Goal: Information Seeking & Learning: Check status

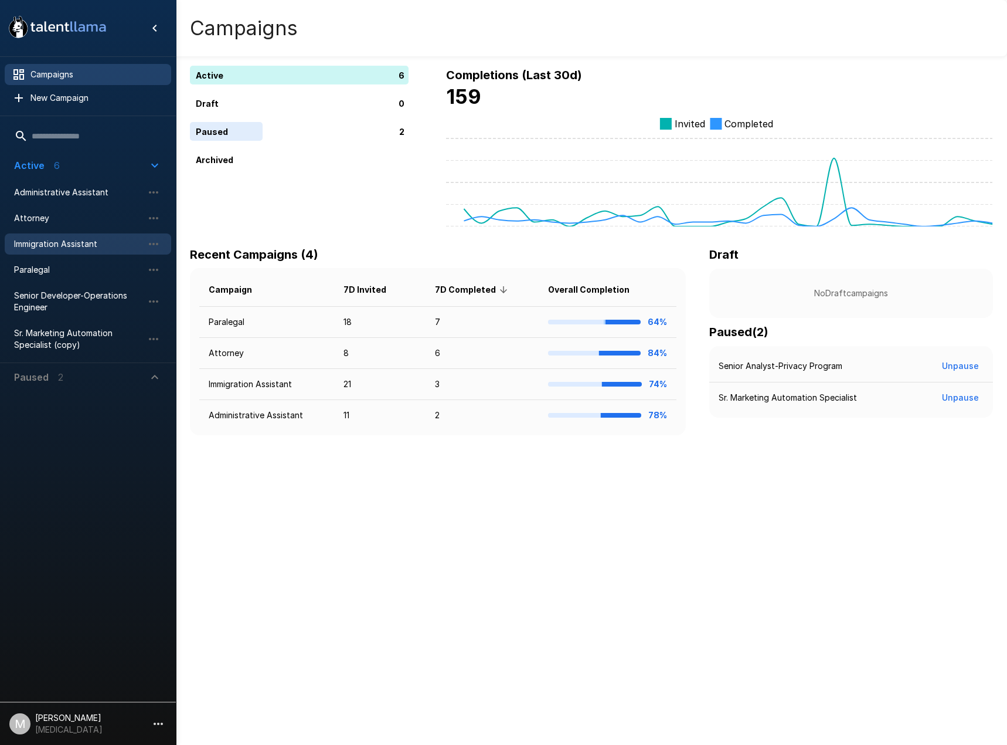
click at [62, 245] on span "Immigration Assistant" at bounding box center [78, 244] width 129 height 12
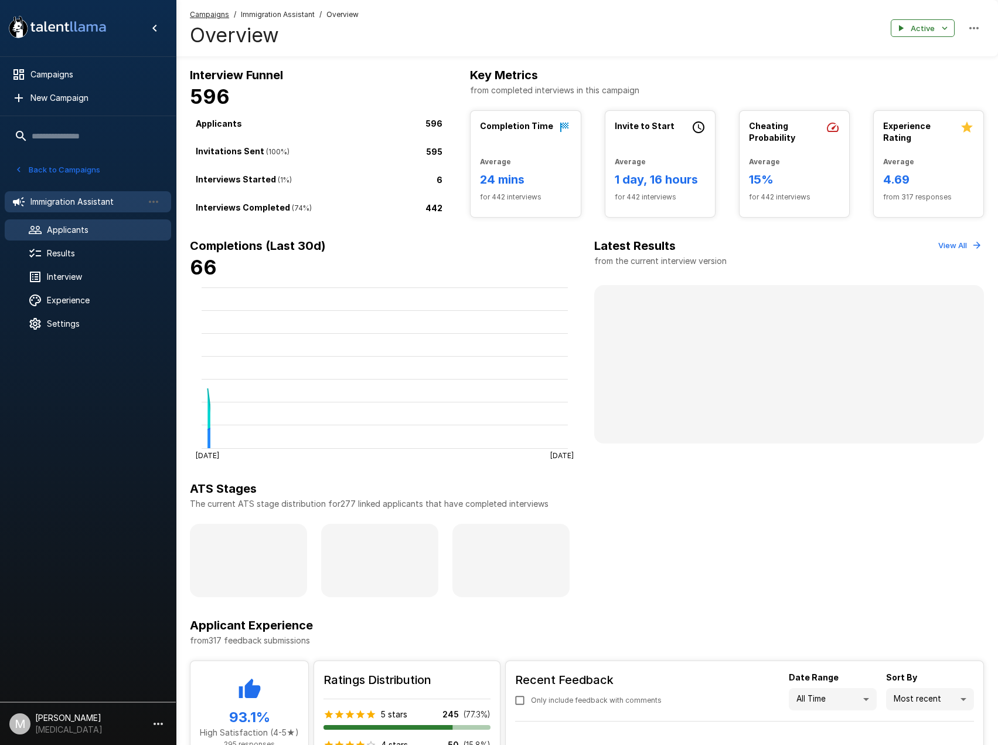
click at [113, 219] on div "Applicants" at bounding box center [88, 229] width 167 height 21
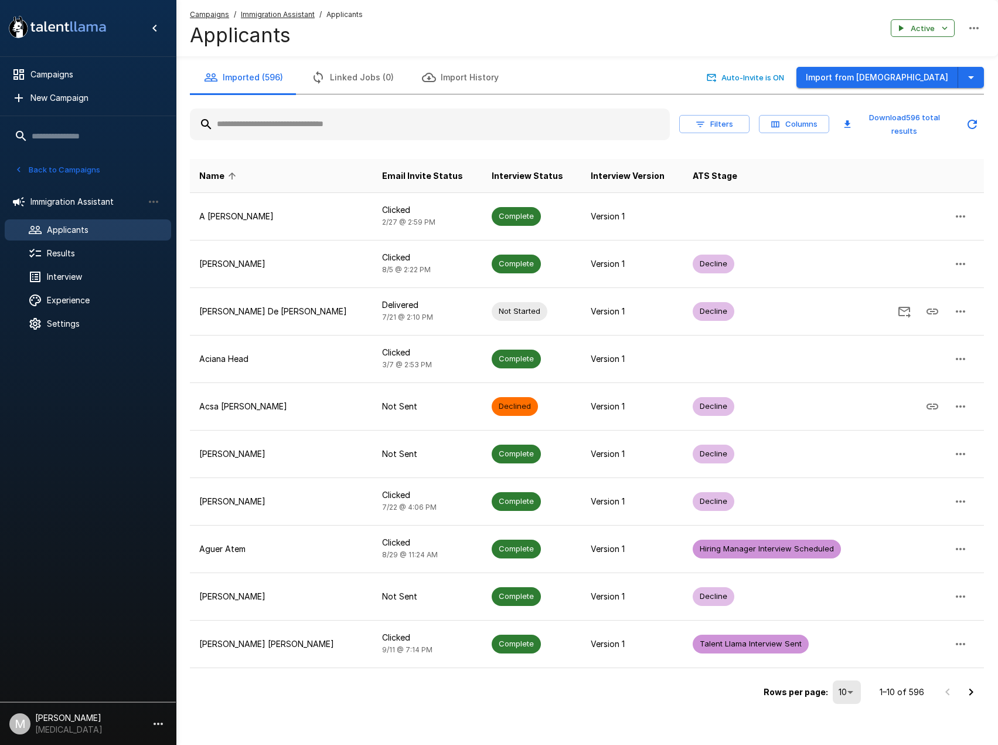
click at [312, 104] on div "Filters Columns Download 596 total results" at bounding box center [587, 124] width 794 height 41
click at [304, 123] on input "text" at bounding box center [430, 124] width 480 height 21
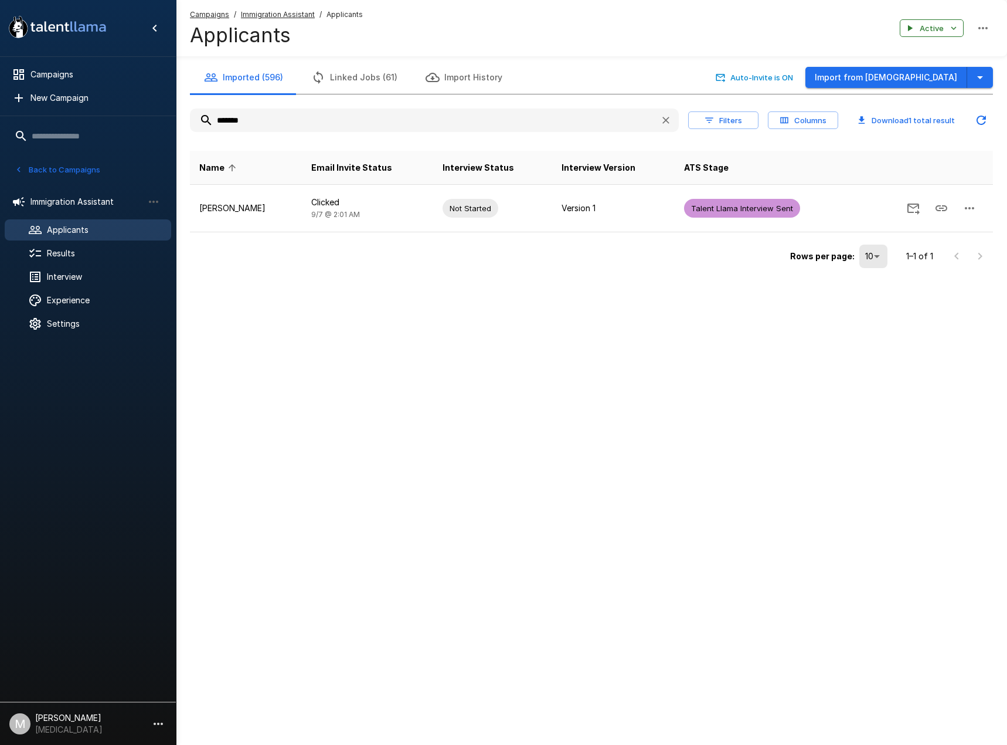
drag, startPoint x: 276, startPoint y: 124, endPoint x: -79, endPoint y: 125, distance: 354.7
click at [0, 125] on html ".st0{fill:#FFFFFF;} .st1{fill:#76a4ed;} Campaigns New Campaign Active 6 Adminis…" at bounding box center [503, 372] width 1007 height 745
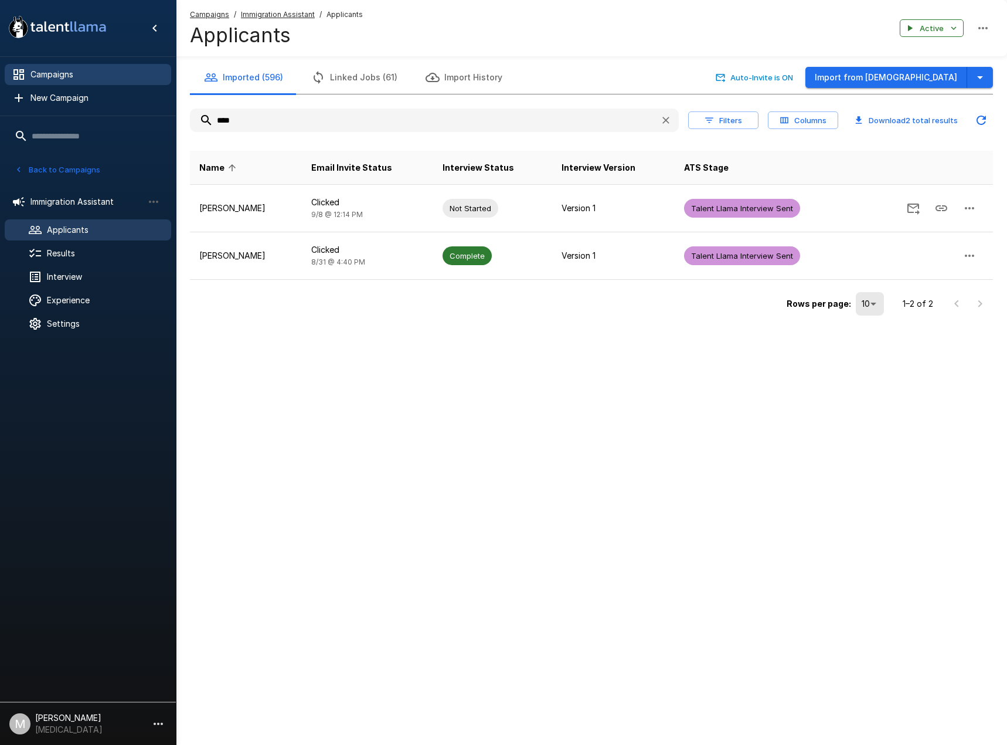
drag, startPoint x: 274, startPoint y: 121, endPoint x: 77, endPoint y: 84, distance: 201.1
click at [176, 84] on div ".st0{fill:#FFFFFF;} .st1{fill:#76a4ed;} Campaigns New Campaign Active 6 Adminis…" at bounding box center [591, 183] width 831 height 366
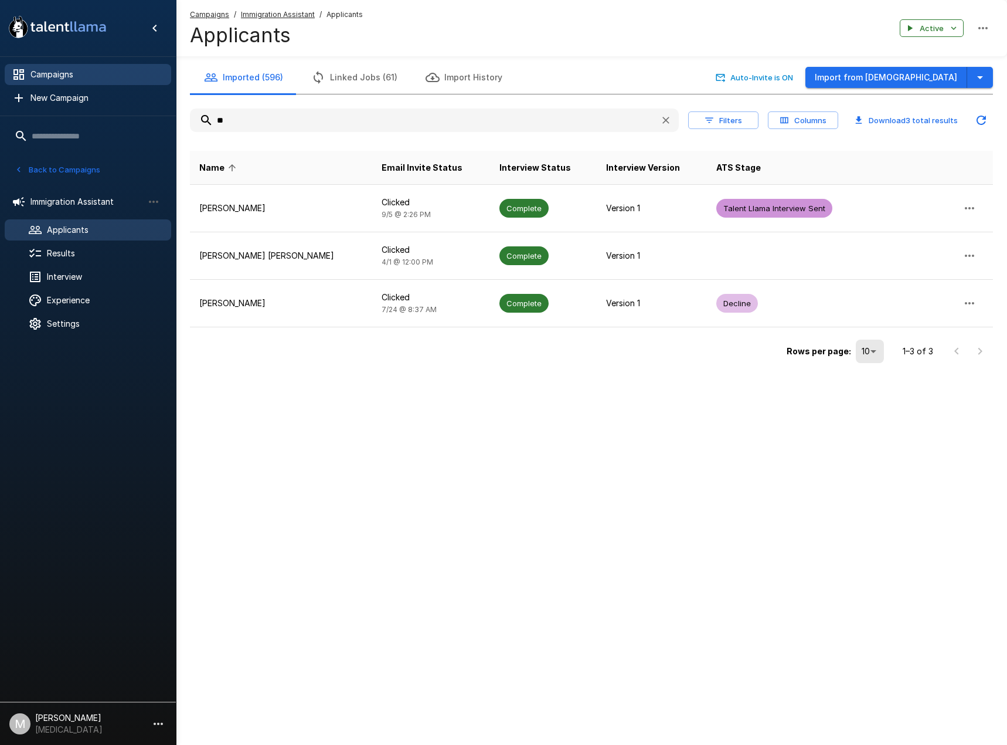
type input "*"
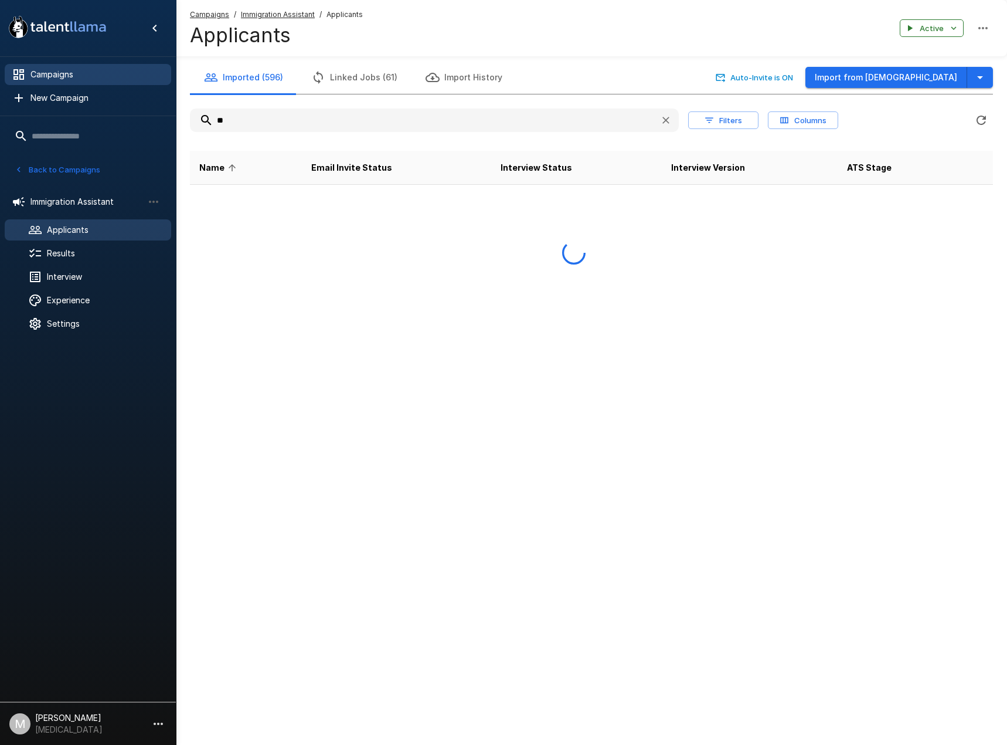
type input "*"
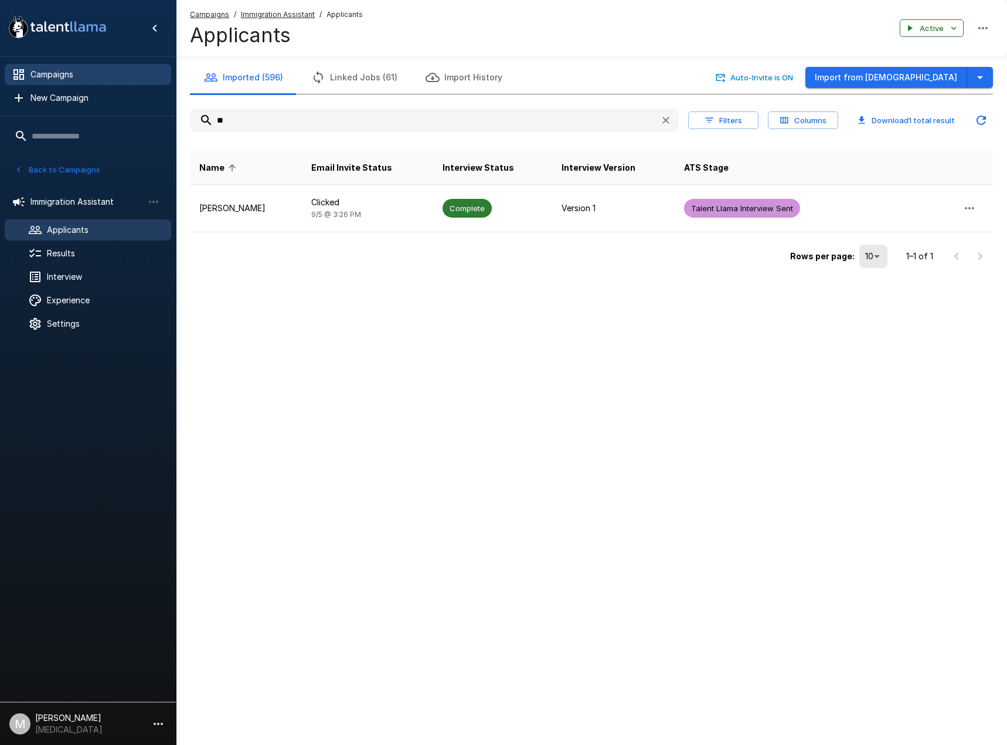
type input "*"
type input "******"
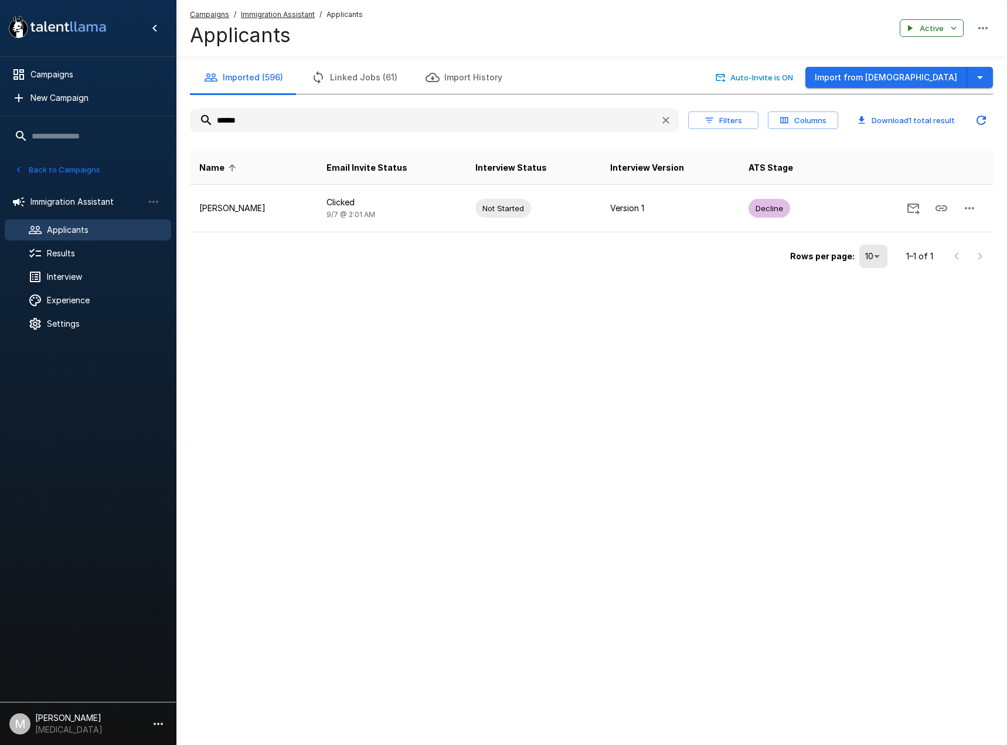
click at [300, 133] on div "****** Filters Columns Download 1 total result" at bounding box center [591, 120] width 803 height 33
click at [303, 123] on input "******" at bounding box center [420, 120] width 461 height 21
click at [254, 15] on u "Immigration Assistant" at bounding box center [278, 14] width 74 height 9
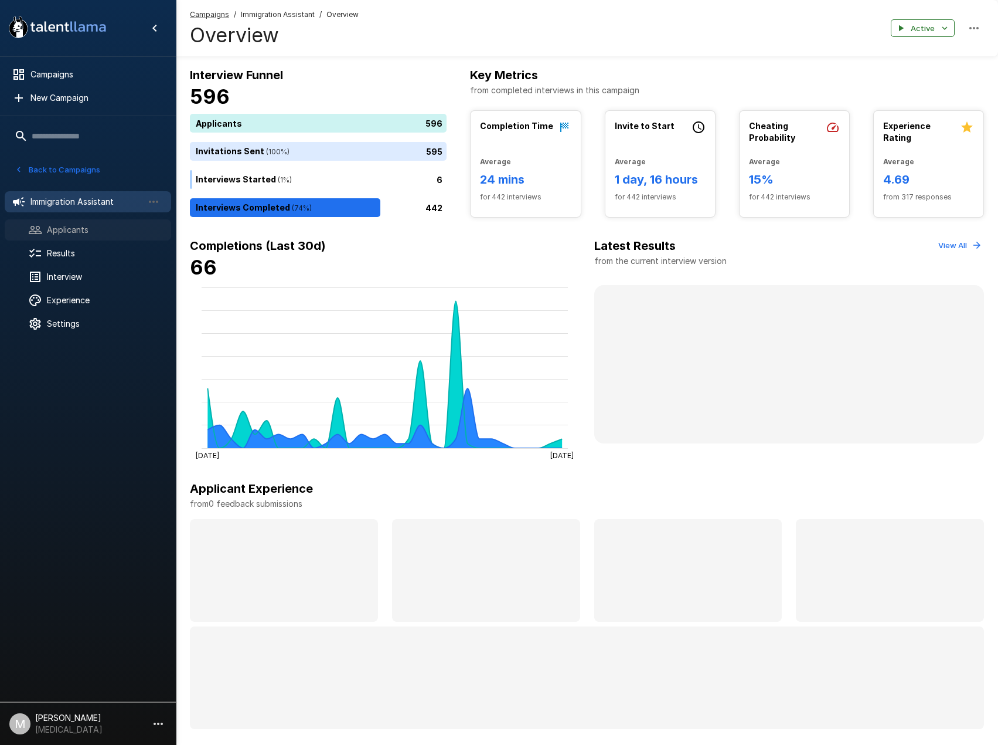
click at [38, 233] on icon at bounding box center [35, 230] width 14 height 14
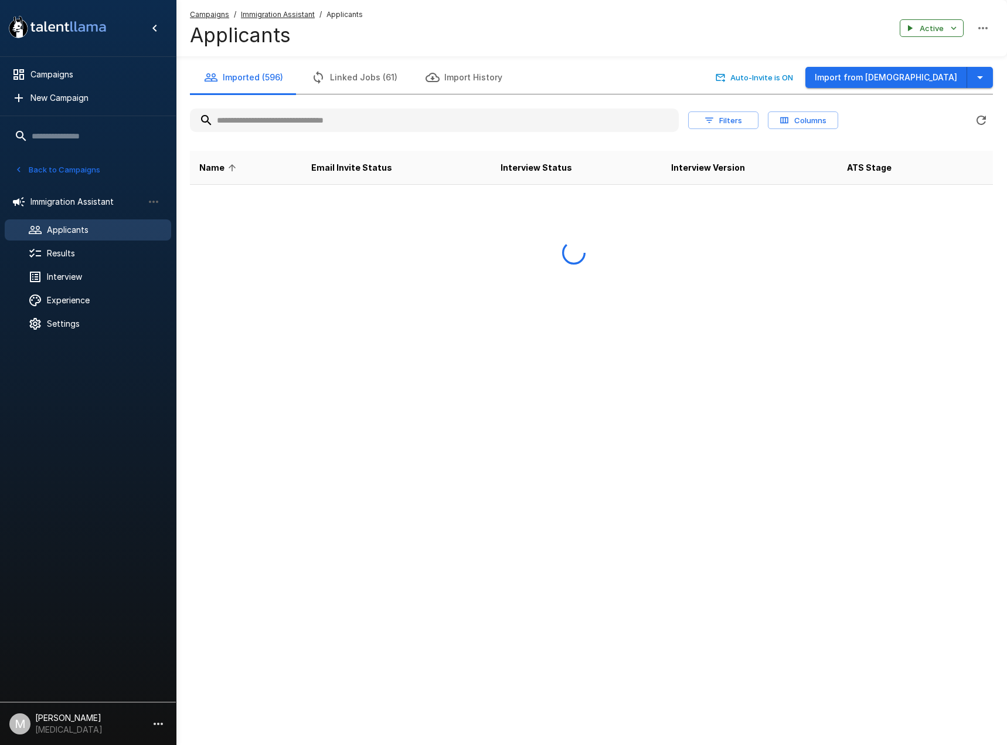
click at [317, 110] on input "text" at bounding box center [434, 120] width 489 height 21
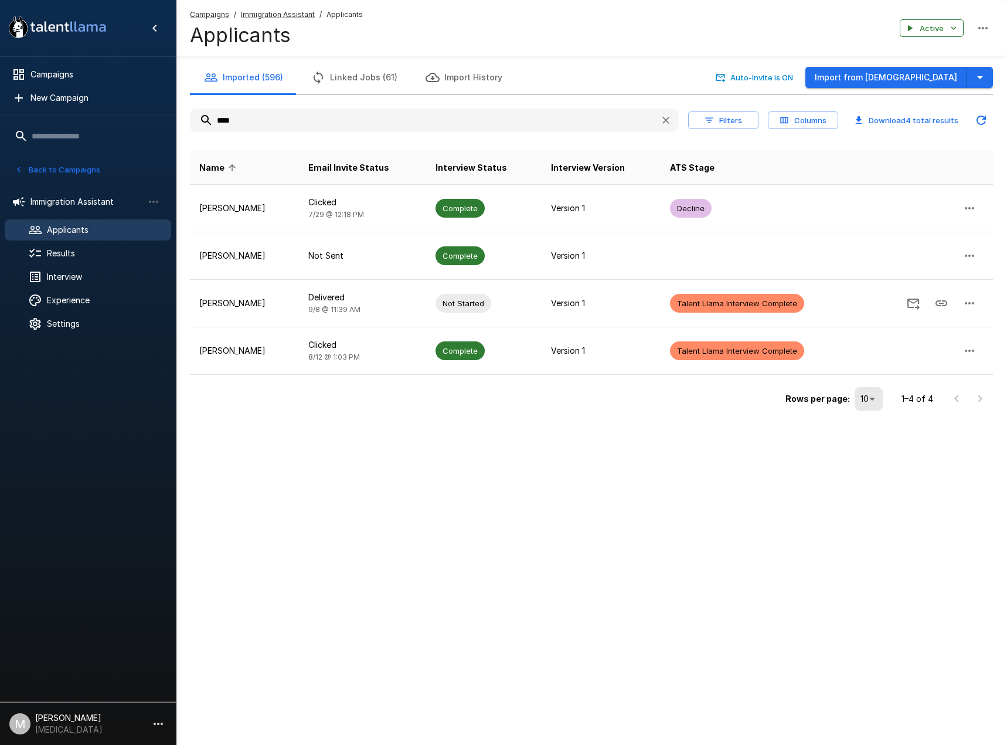
type input "****"
click at [209, 13] on u "Campaigns" at bounding box center [209, 14] width 39 height 9
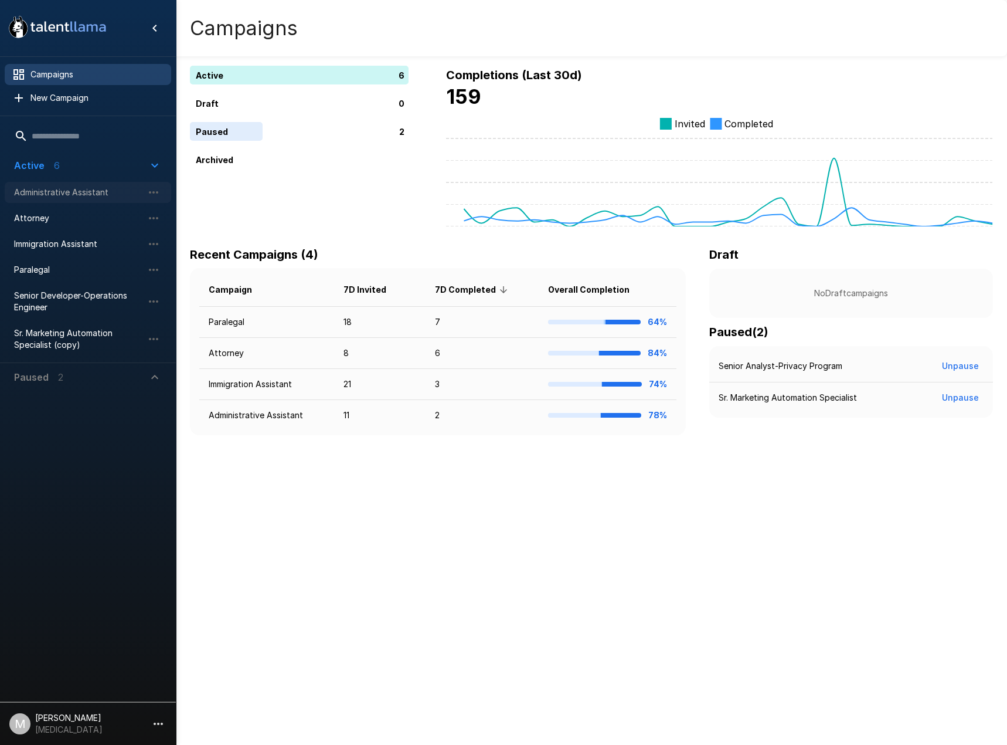
click at [77, 198] on span "Administrative Assistant" at bounding box center [78, 192] width 129 height 12
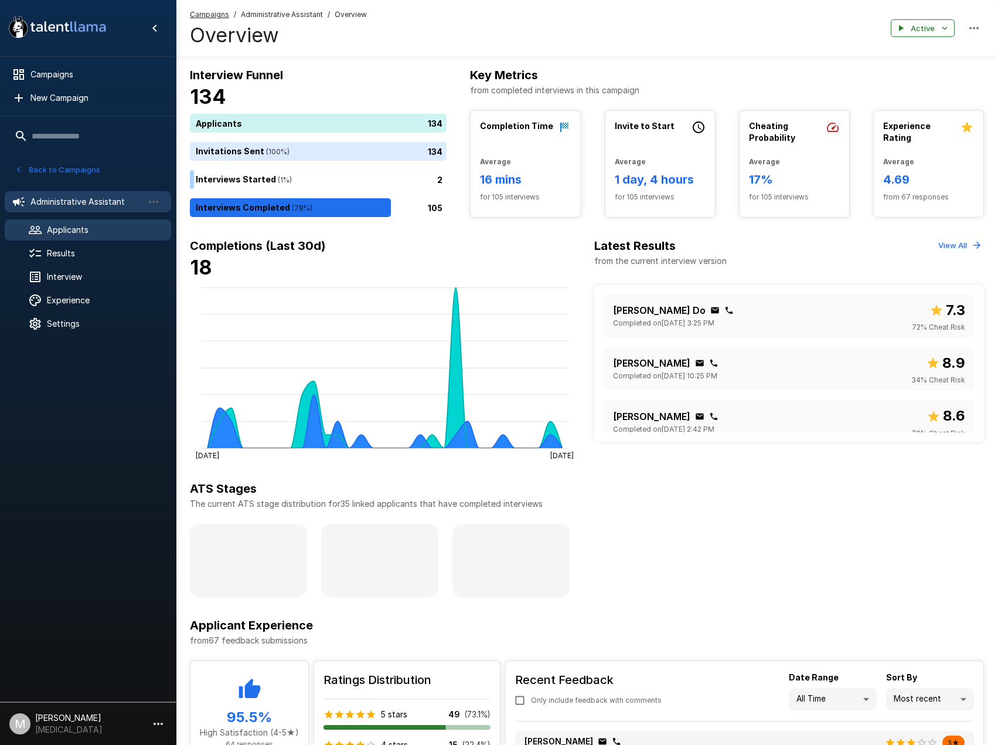
click at [88, 235] on span "Applicants" at bounding box center [104, 230] width 115 height 12
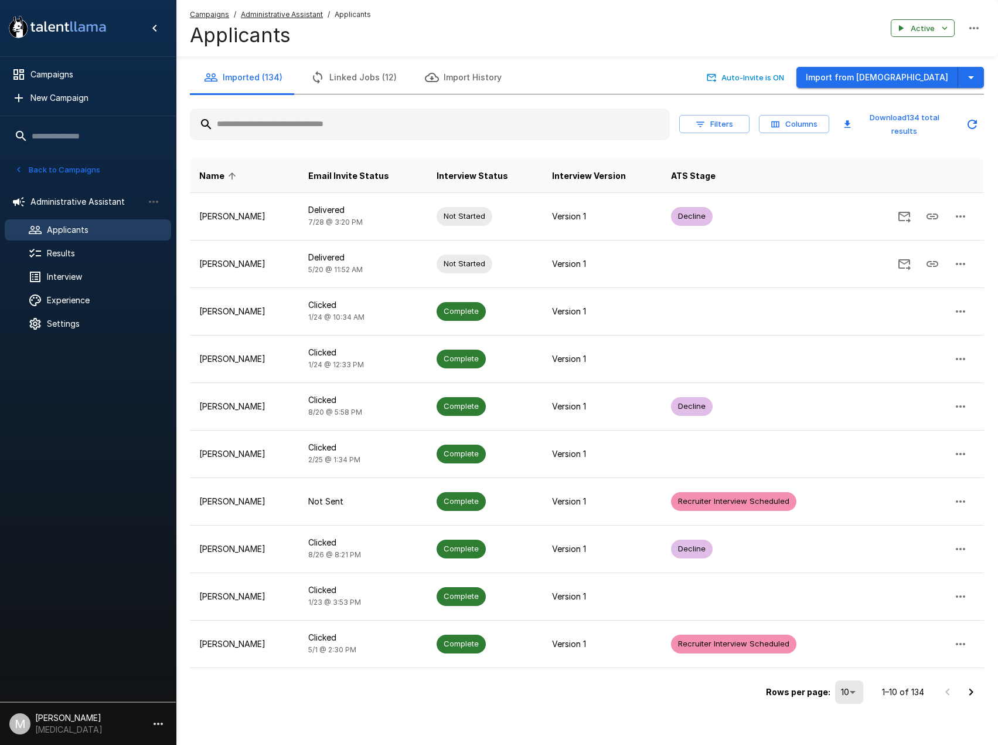
click at [439, 127] on input "text" at bounding box center [430, 124] width 480 height 21
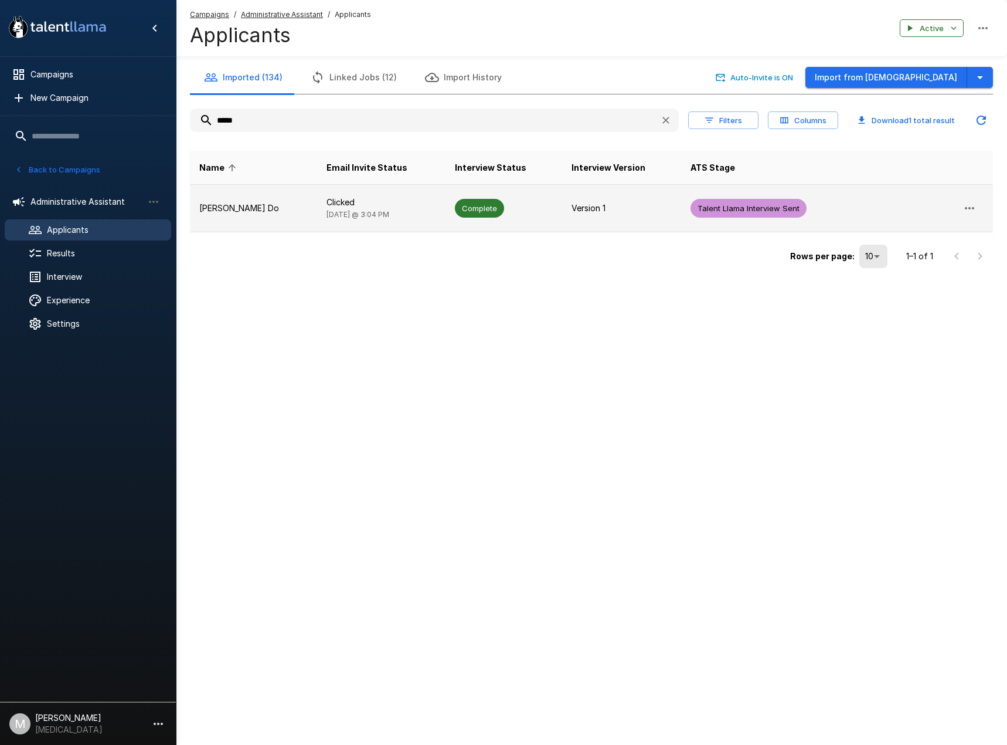
type input "****"
click at [446, 185] on td "Complete" at bounding box center [504, 208] width 117 height 47
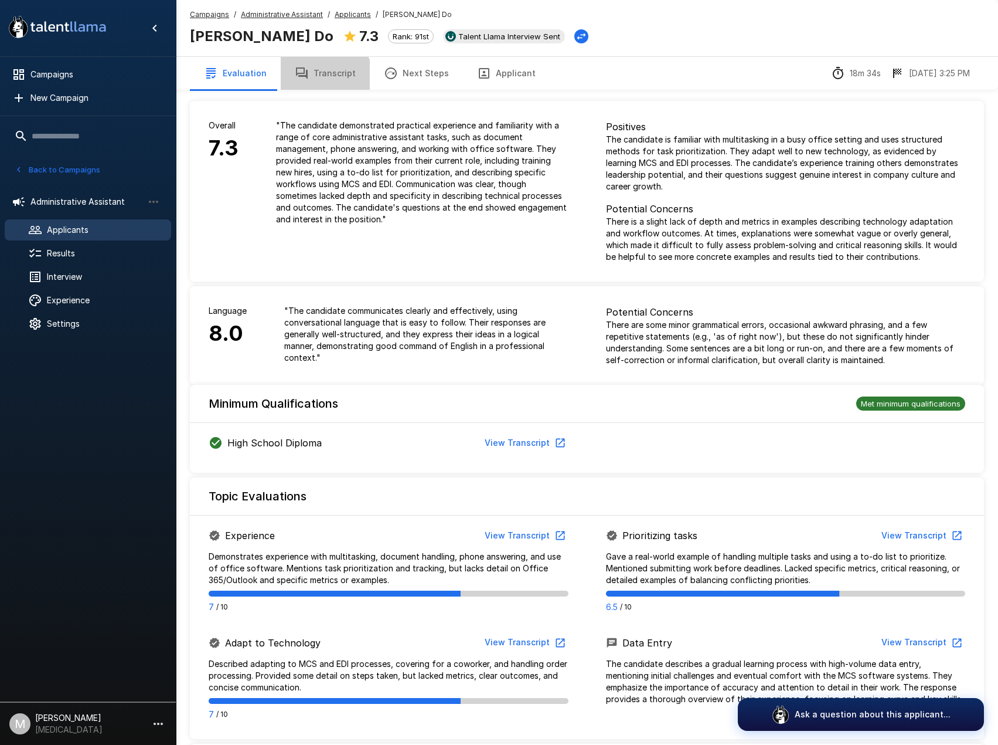
click at [317, 79] on button "Transcript" at bounding box center [325, 73] width 89 height 33
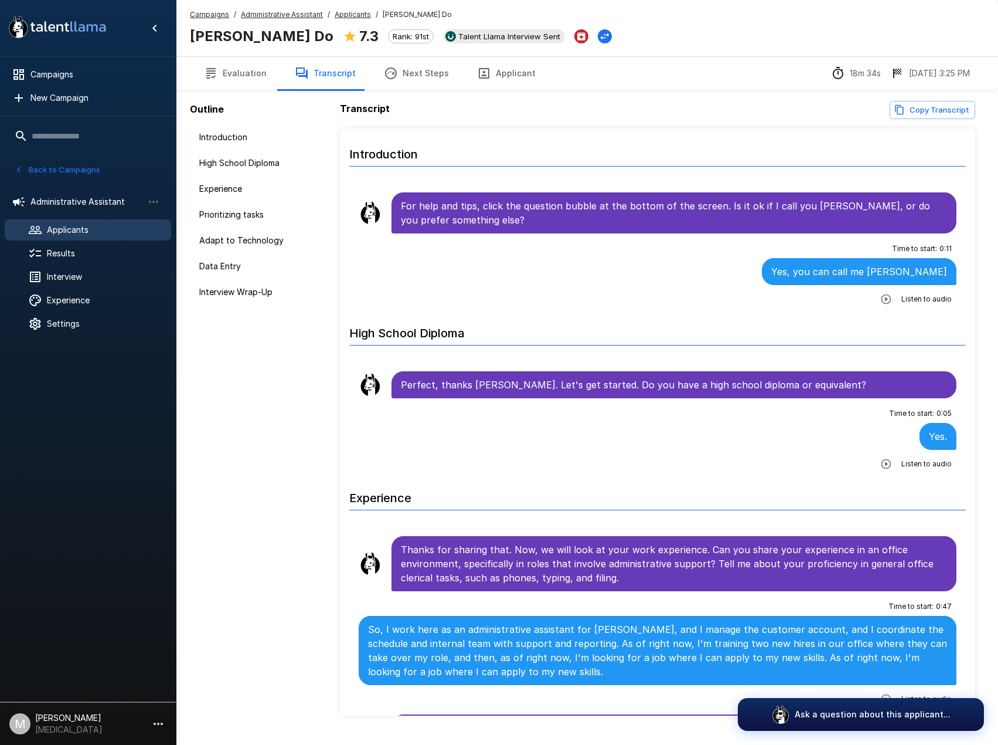
click at [891, 291] on div "Listen to audio" at bounding box center [914, 298] width 76 height 21
click at [881, 304] on icon "button" at bounding box center [887, 299] width 12 height 12
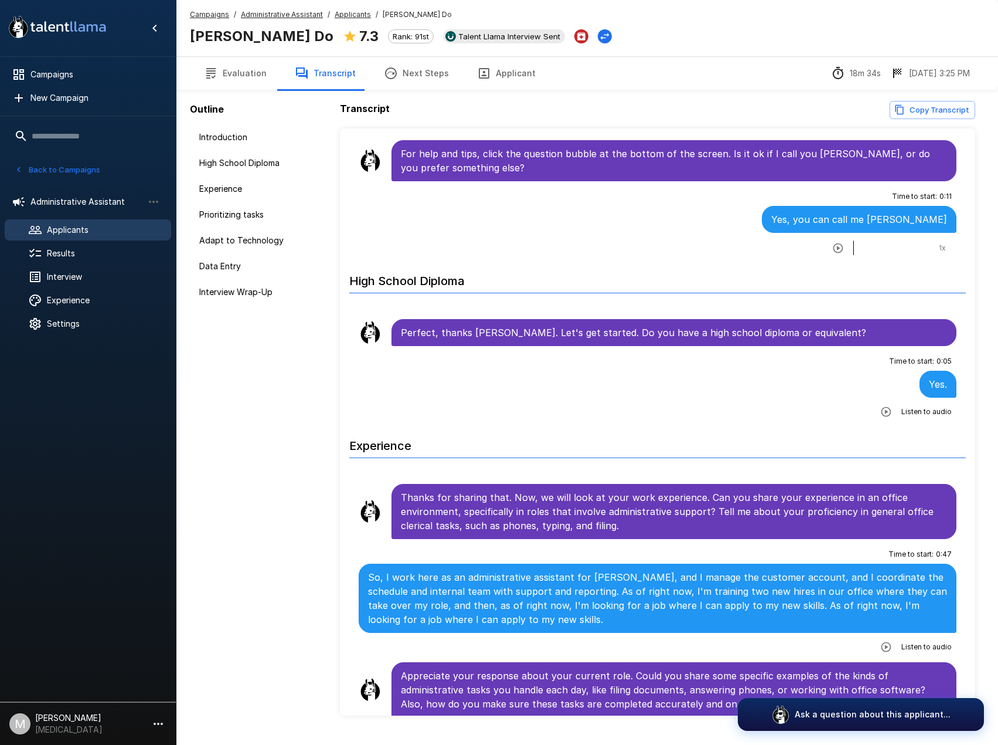
scroll to position [59, 0]
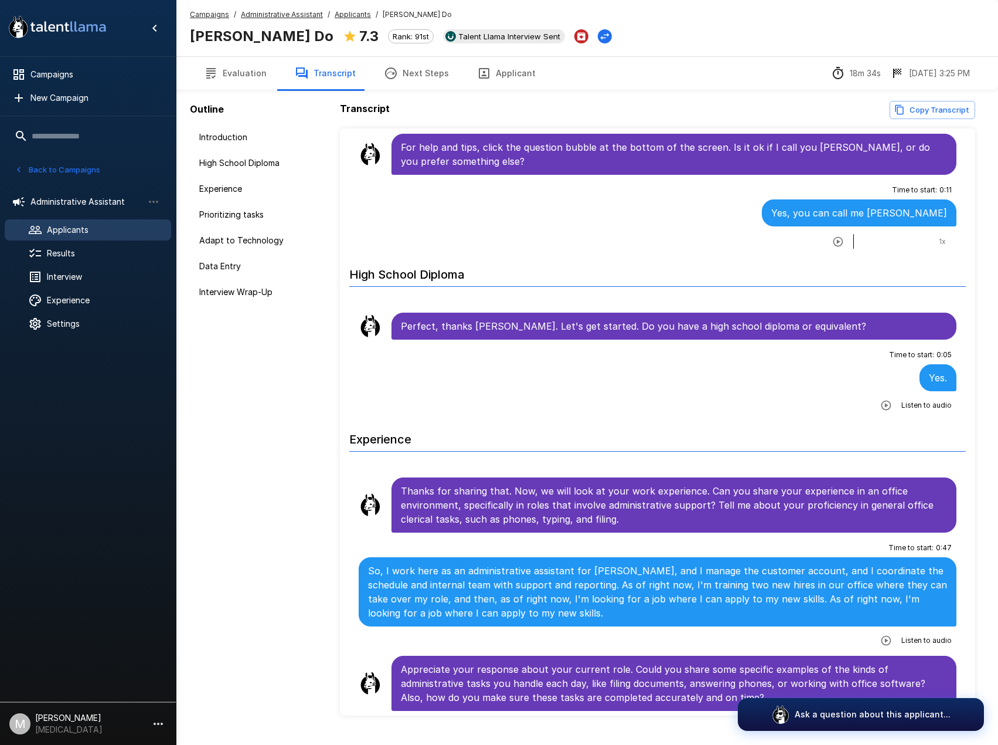
click at [882, 637] on icon "button" at bounding box center [887, 640] width 10 height 10
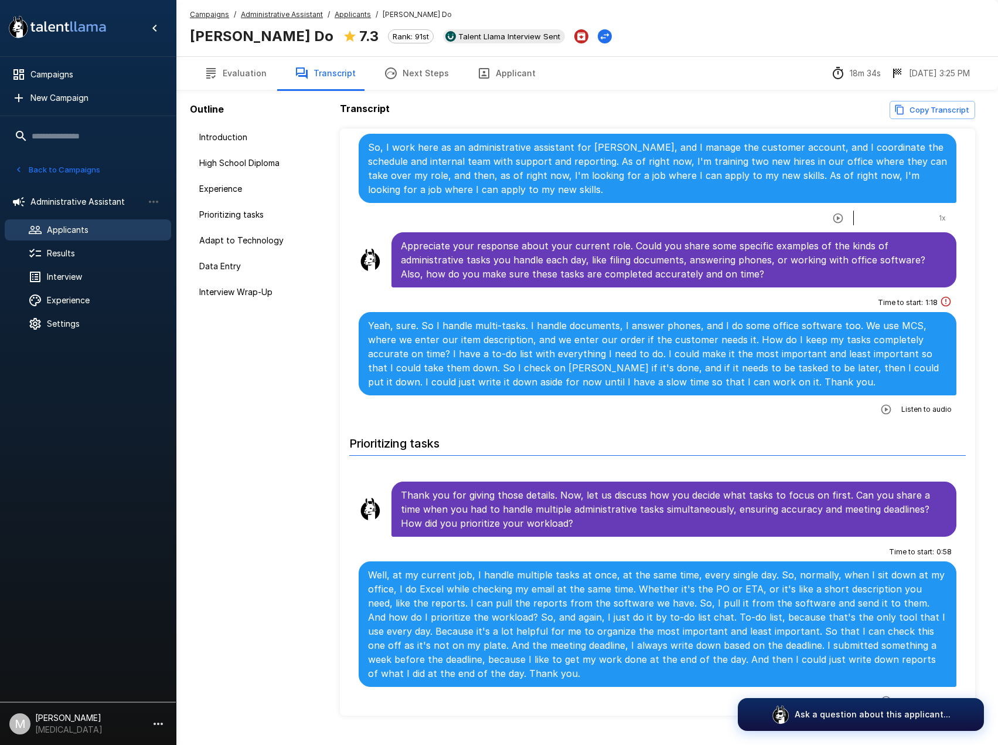
scroll to position [586, 0]
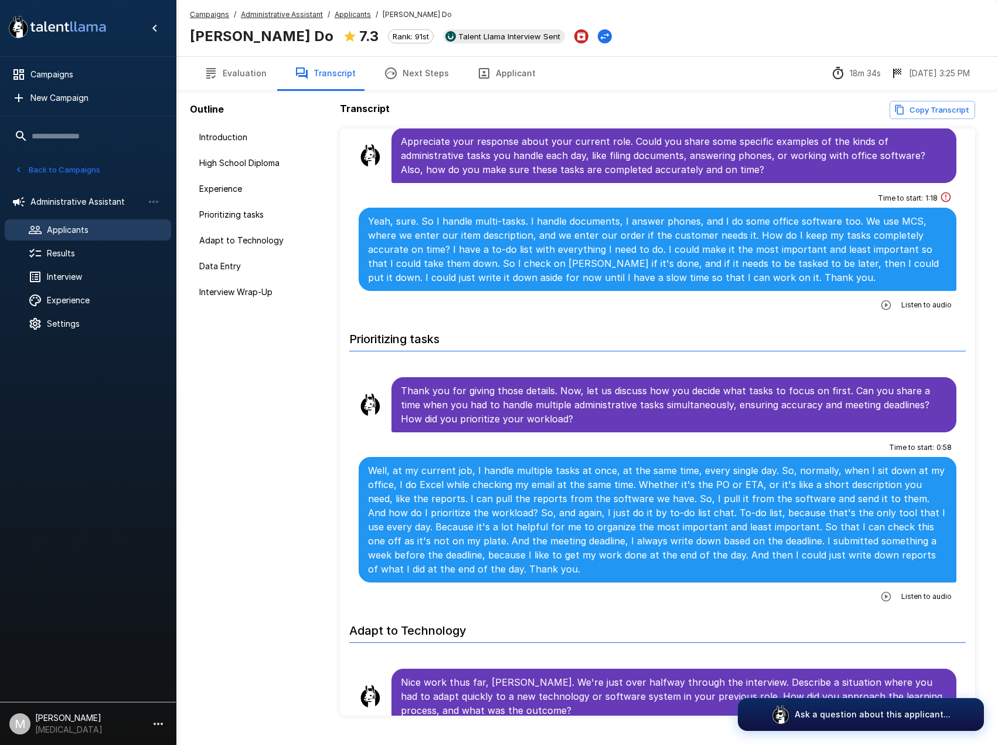
click at [252, 83] on button "Evaluation" at bounding box center [235, 73] width 91 height 33
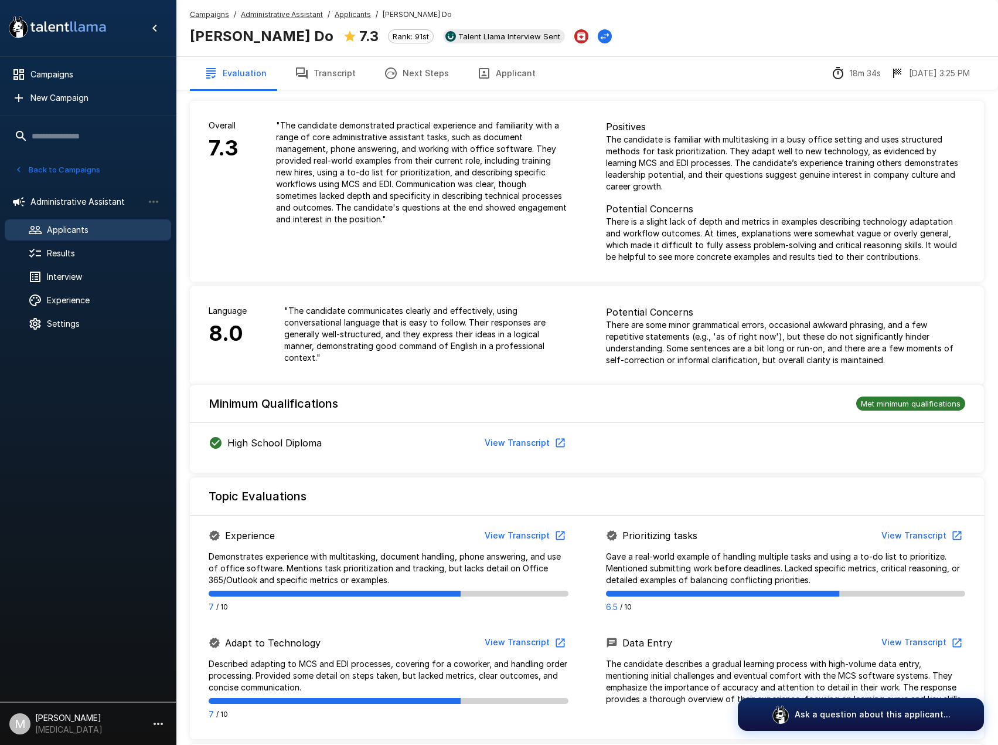
click at [331, 66] on button "Transcript" at bounding box center [325, 73] width 89 height 33
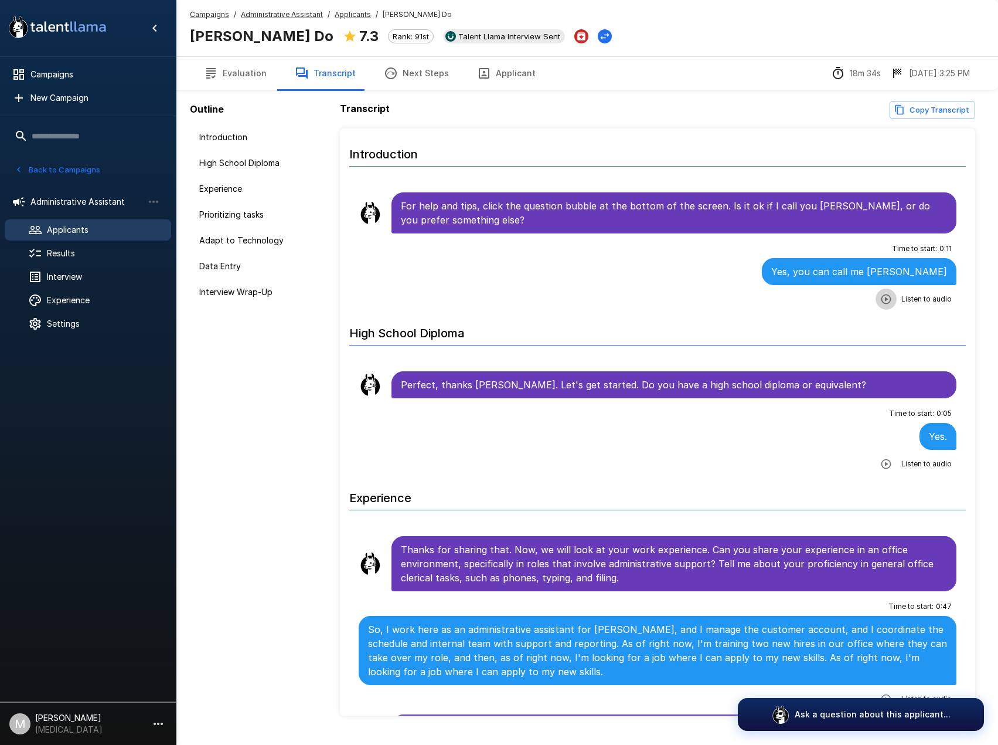
click at [881, 301] on icon "button" at bounding box center [887, 299] width 12 height 12
click at [317, 473] on div "Outline Introduction High School Diploma Experience Prioritizing tasks Adapt to…" at bounding box center [253, 423] width 155 height 847
click at [288, 497] on div "Outline Introduction High School Diploma Experience Prioritizing tasks Adapt to…" at bounding box center [253, 423] width 155 height 847
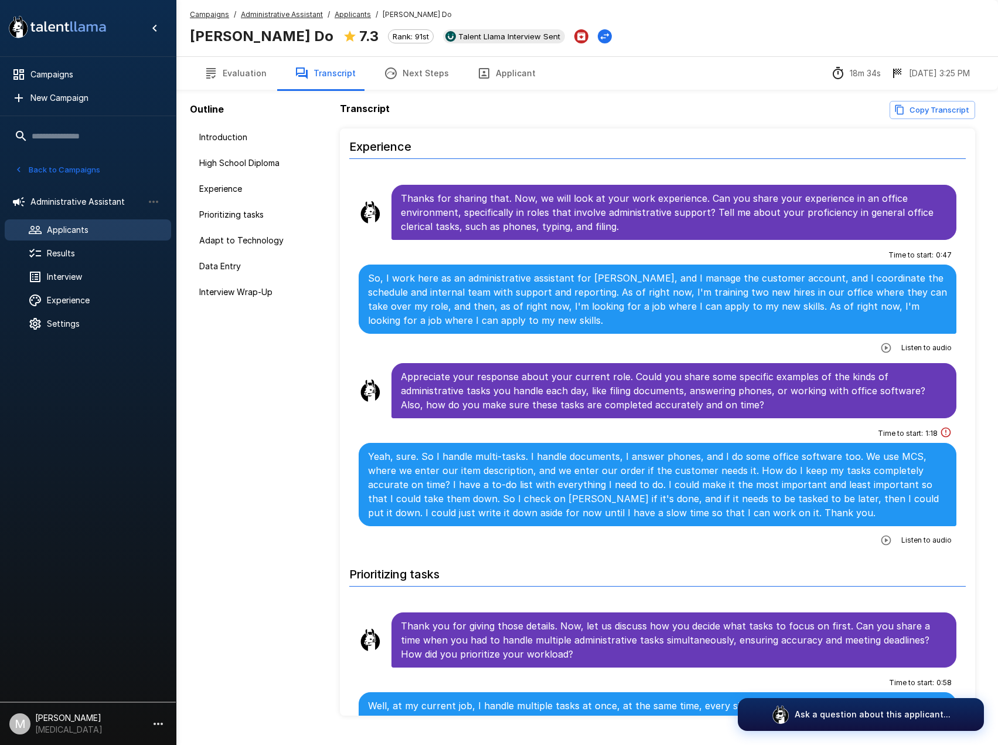
scroll to position [469, 0]
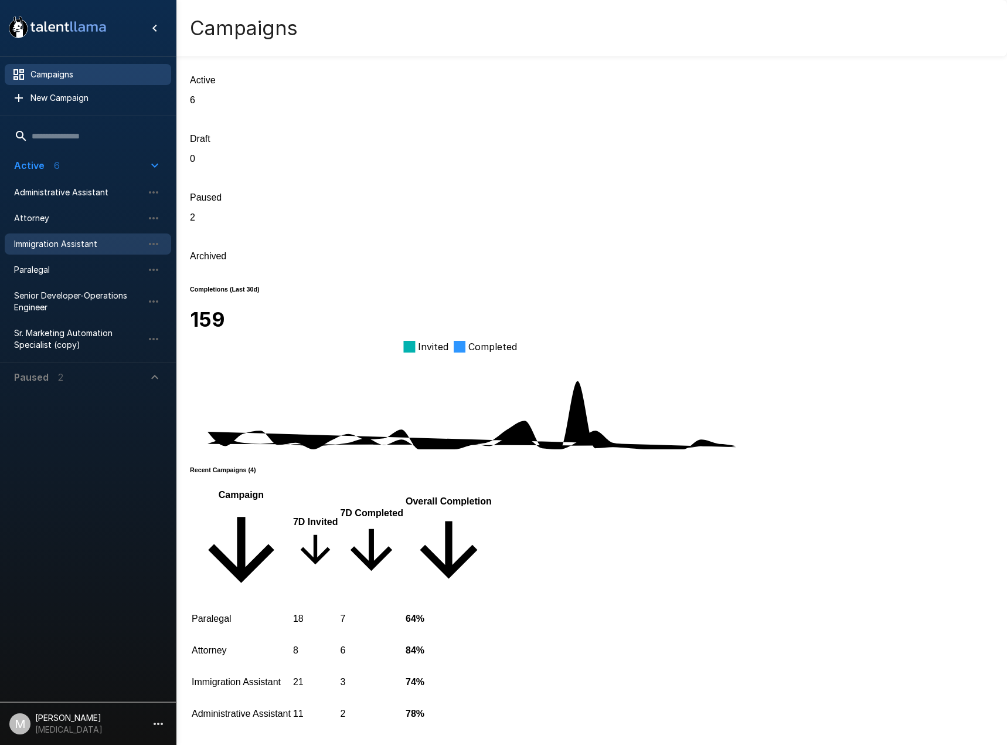
click at [36, 247] on span "Immigration Assistant" at bounding box center [78, 244] width 129 height 12
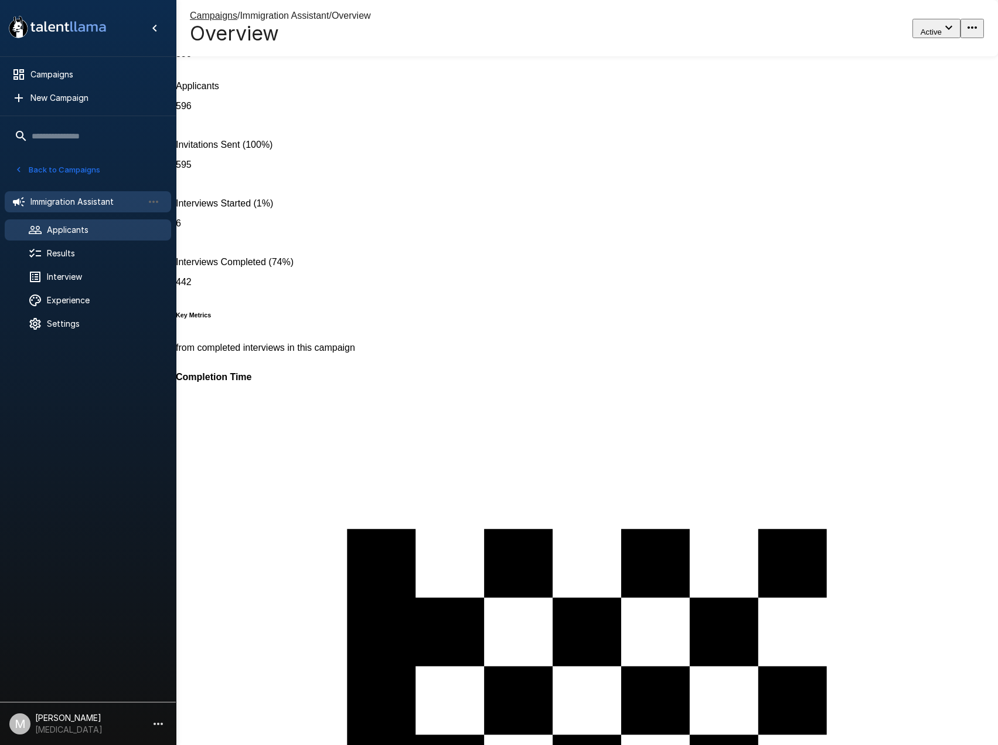
click at [77, 232] on span "Applicants" at bounding box center [104, 230] width 115 height 12
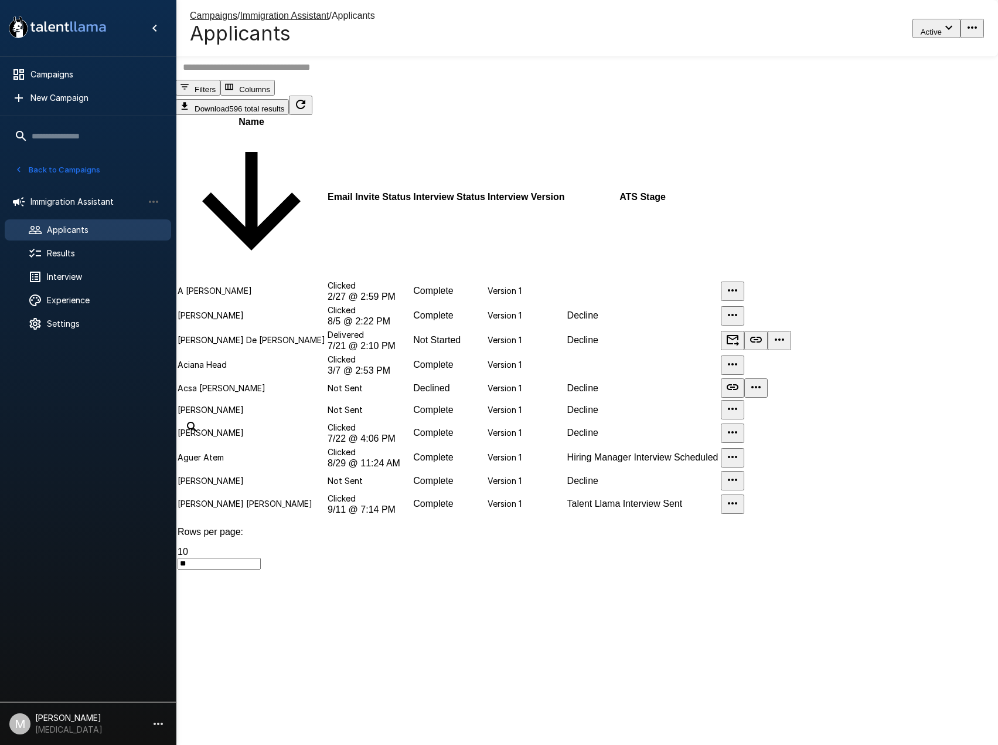
click at [305, 80] on input "text" at bounding box center [594, 67] width 837 height 25
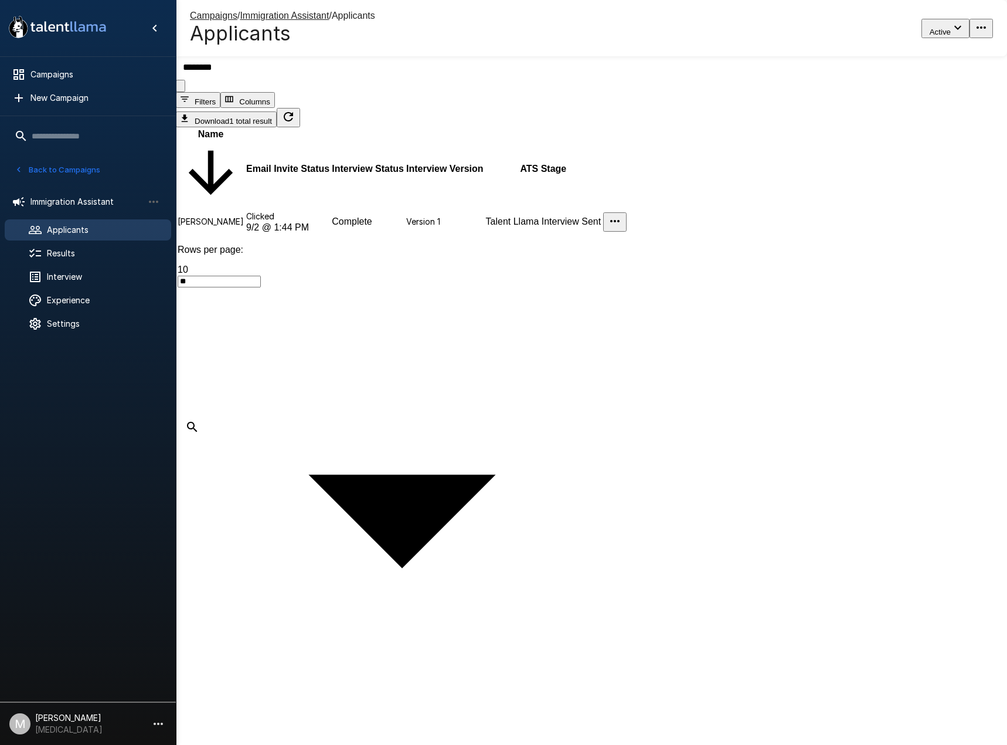
drag, startPoint x: 286, startPoint y: 116, endPoint x: -193, endPoint y: 79, distance: 479.8
click at [0, 79] on html ".st0{fill:#FFFFFF;} .st1{fill:#76a4ed;} Campaigns New Campaign Active 6 Adminis…" at bounding box center [503, 372] width 1007 height 745
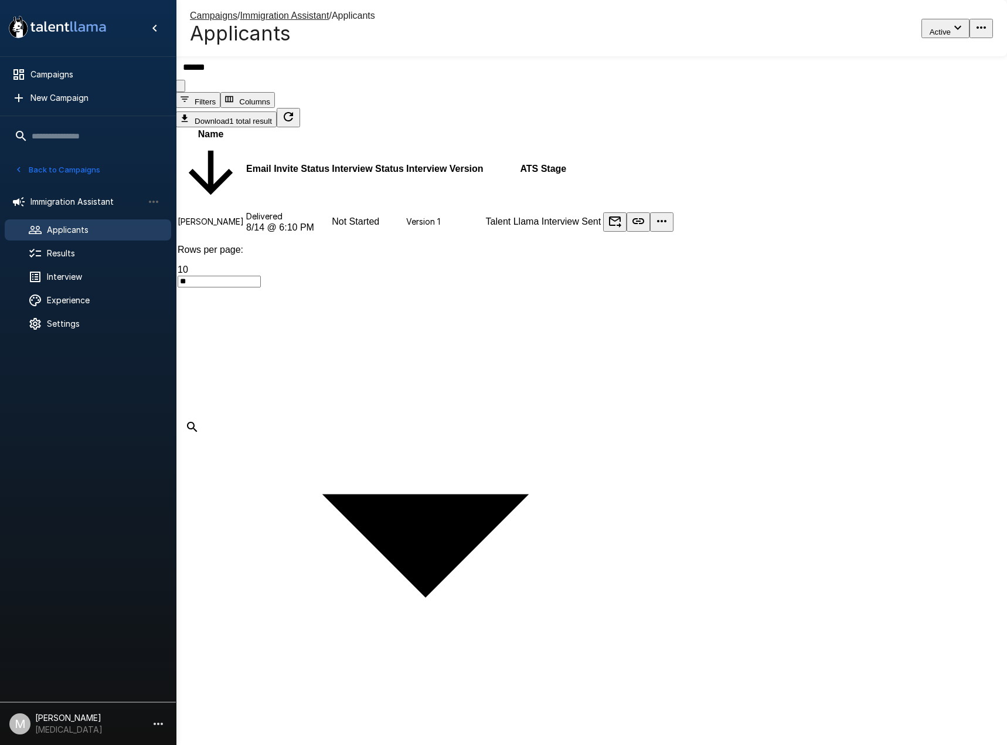
drag, startPoint x: 305, startPoint y: 125, endPoint x: -130, endPoint y: 72, distance: 438.9
click at [0, 72] on html ".st0{fill:#FFFFFF;} .st1{fill:#76a4ed;} Campaigns New Campaign Active 6 Adminis…" at bounding box center [503, 372] width 1007 height 745
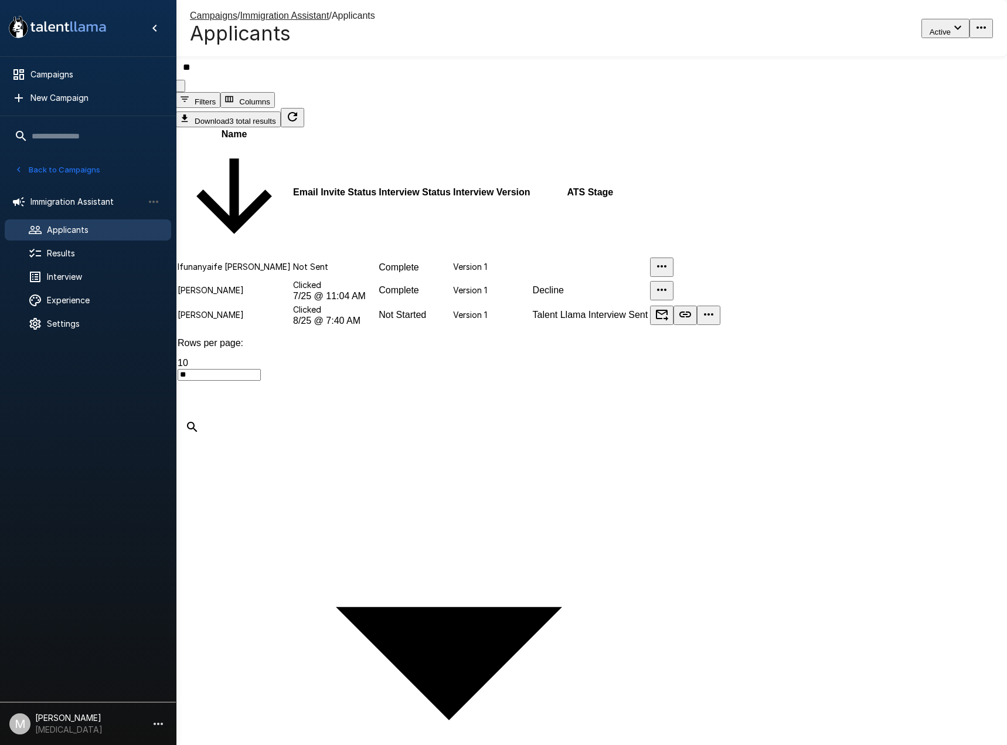
type input "*"
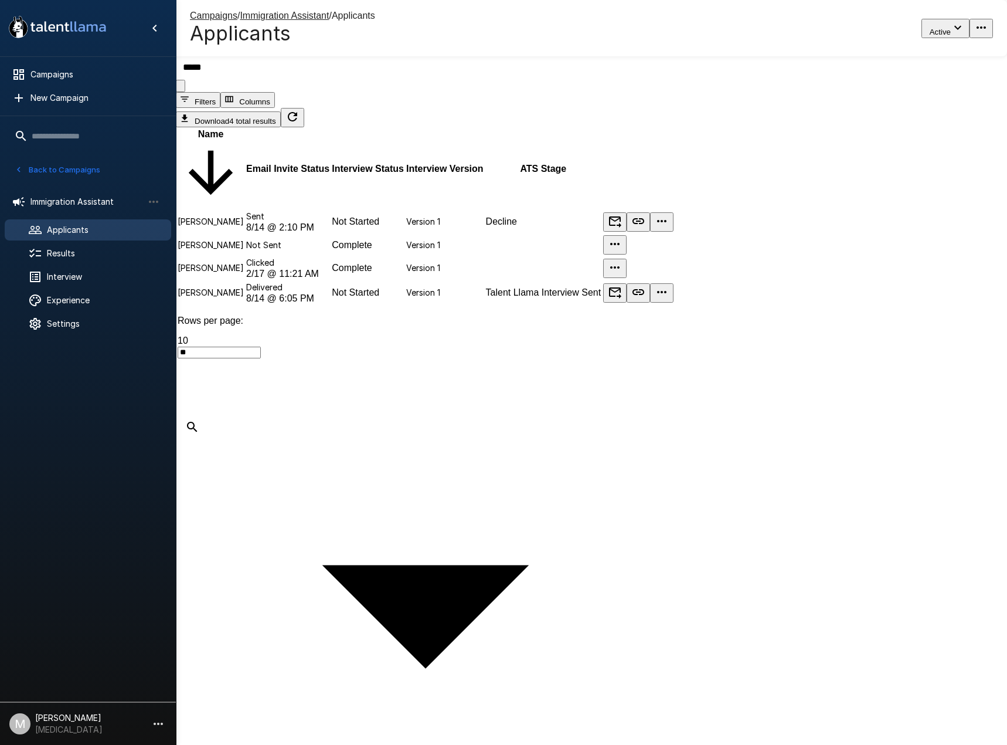
drag, startPoint x: 295, startPoint y: 126, endPoint x: 63, endPoint y: 109, distance: 233.4
click at [176, 105] on div ".st0{fill:#FFFFFF;} .st1{fill:#76a4ed;} Campaigns New Campaign Active 6 Adminis…" at bounding box center [591, 453] width 831 height 907
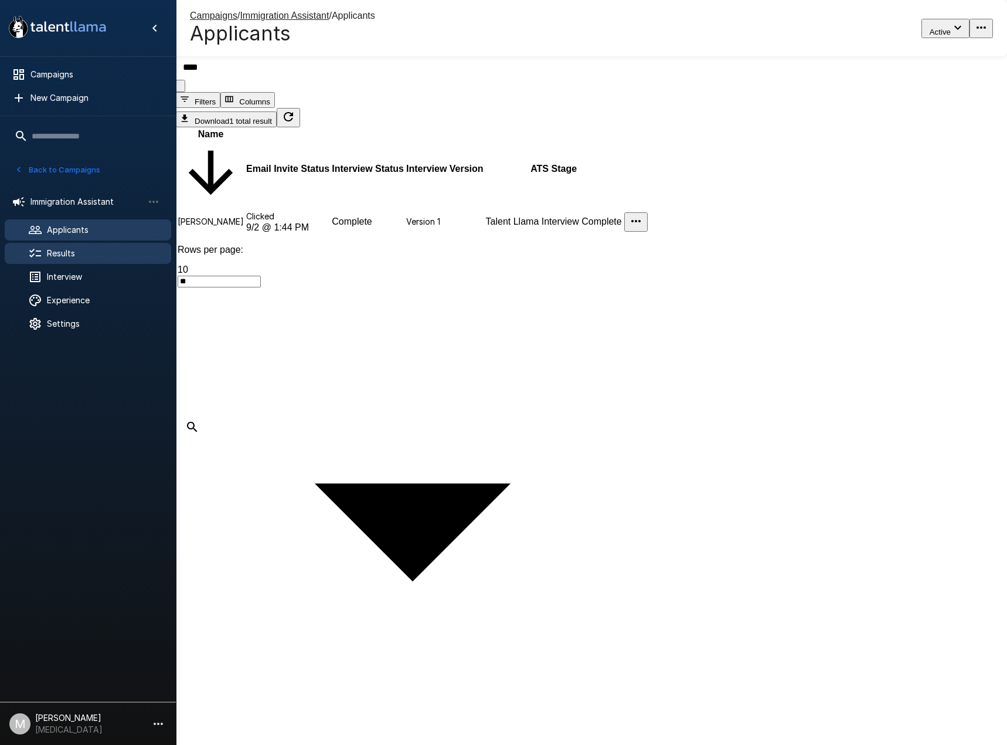
type input "****"
